Goal: Transaction & Acquisition: Purchase product/service

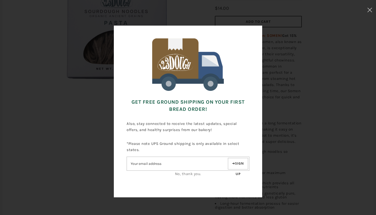
click at [288, 93] on div "Get FREE Ground Shipping on Your First Bread Order! Also, stay connected to rec…" at bounding box center [188, 112] width 325 height 173
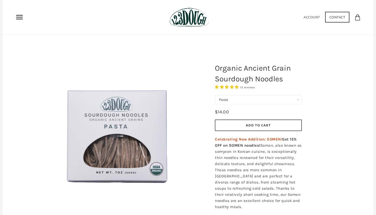
scroll to position [11, 0]
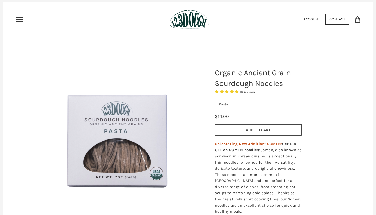
click at [18, 19] on use "Primary" at bounding box center [19, 19] width 7 height 4
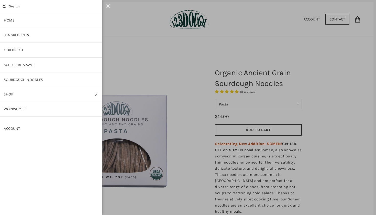
click at [92, 93] on link "Shop" at bounding box center [51, 94] width 102 height 15
click at [34, 50] on link "ALL" at bounding box center [51, 50] width 102 height 15
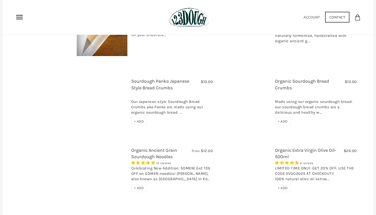
scroll to position [418, 0]
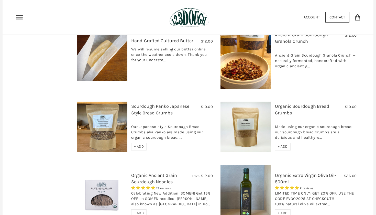
click at [150, 172] on link "Organic Ancient Grain Sourdough Noodles" at bounding box center [154, 178] width 46 height 12
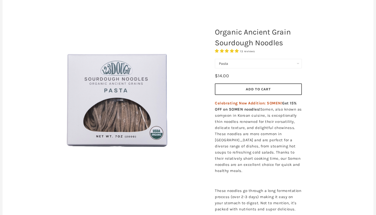
scroll to position [72, 0]
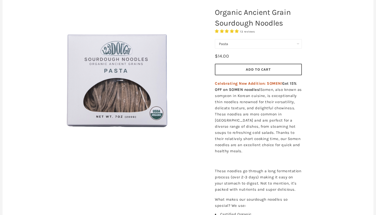
click at [236, 66] on button "Add to Cart" at bounding box center [258, 70] width 87 height 12
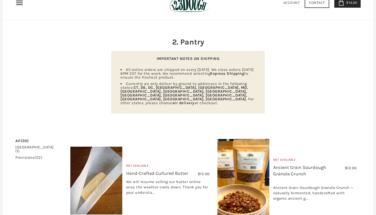
scroll to position [44, 0]
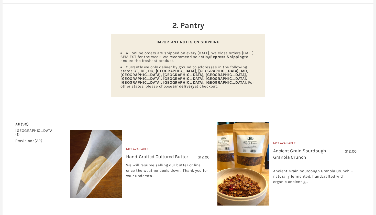
click at [279, 148] on link "Ancient Grain Sourdough Granola Crunch" at bounding box center [299, 154] width 53 height 12
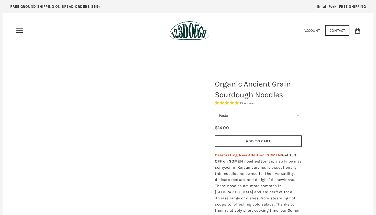
scroll to position [72, 0]
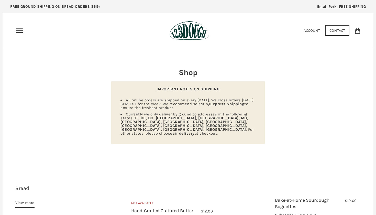
scroll to position [418, 0]
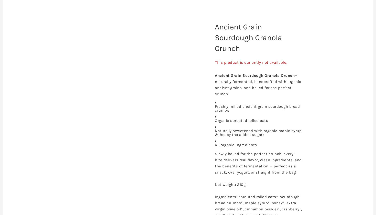
scroll to position [57, 0]
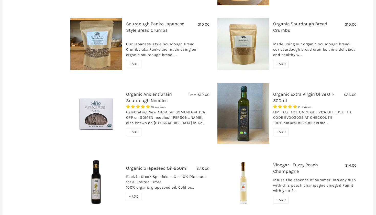
scroll to position [247, 0]
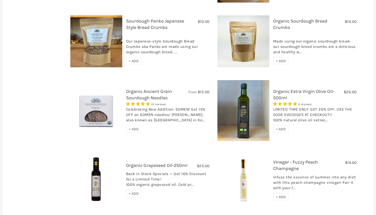
click at [143, 88] on h3 "Organic Ancient Grain Sourdough Noodles" at bounding box center [168, 95] width 84 height 15
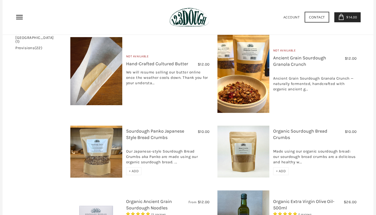
scroll to position [137, 0]
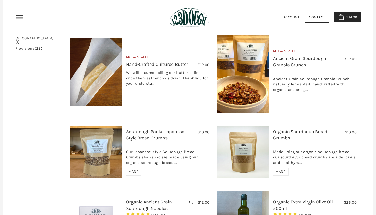
click at [134, 199] on link "Organic Ancient Grain Sourdough Noodles" at bounding box center [149, 205] width 46 height 12
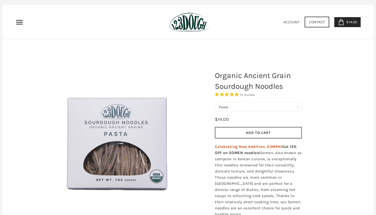
scroll to position [9, 0]
click at [21, 23] on icon "Primary" at bounding box center [19, 22] width 8 height 8
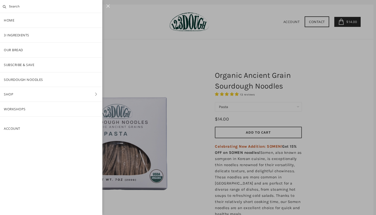
click at [28, 66] on link "Subscribe & Save" at bounding box center [51, 65] width 102 height 15
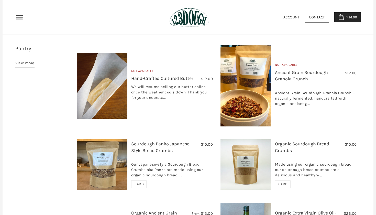
scroll to position [374, 0]
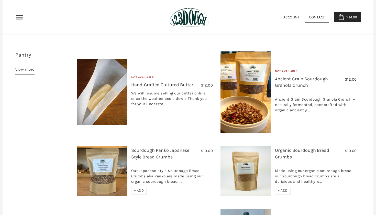
click at [289, 76] on link "Ancient Grain Sourdough Granola Crunch" at bounding box center [301, 82] width 53 height 12
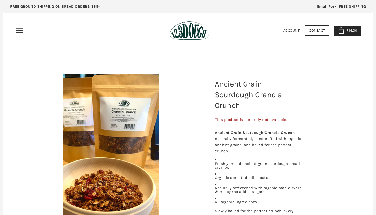
click at [343, 33] on icon at bounding box center [341, 30] width 6 height 6
